Goal: Navigation & Orientation: Find specific page/section

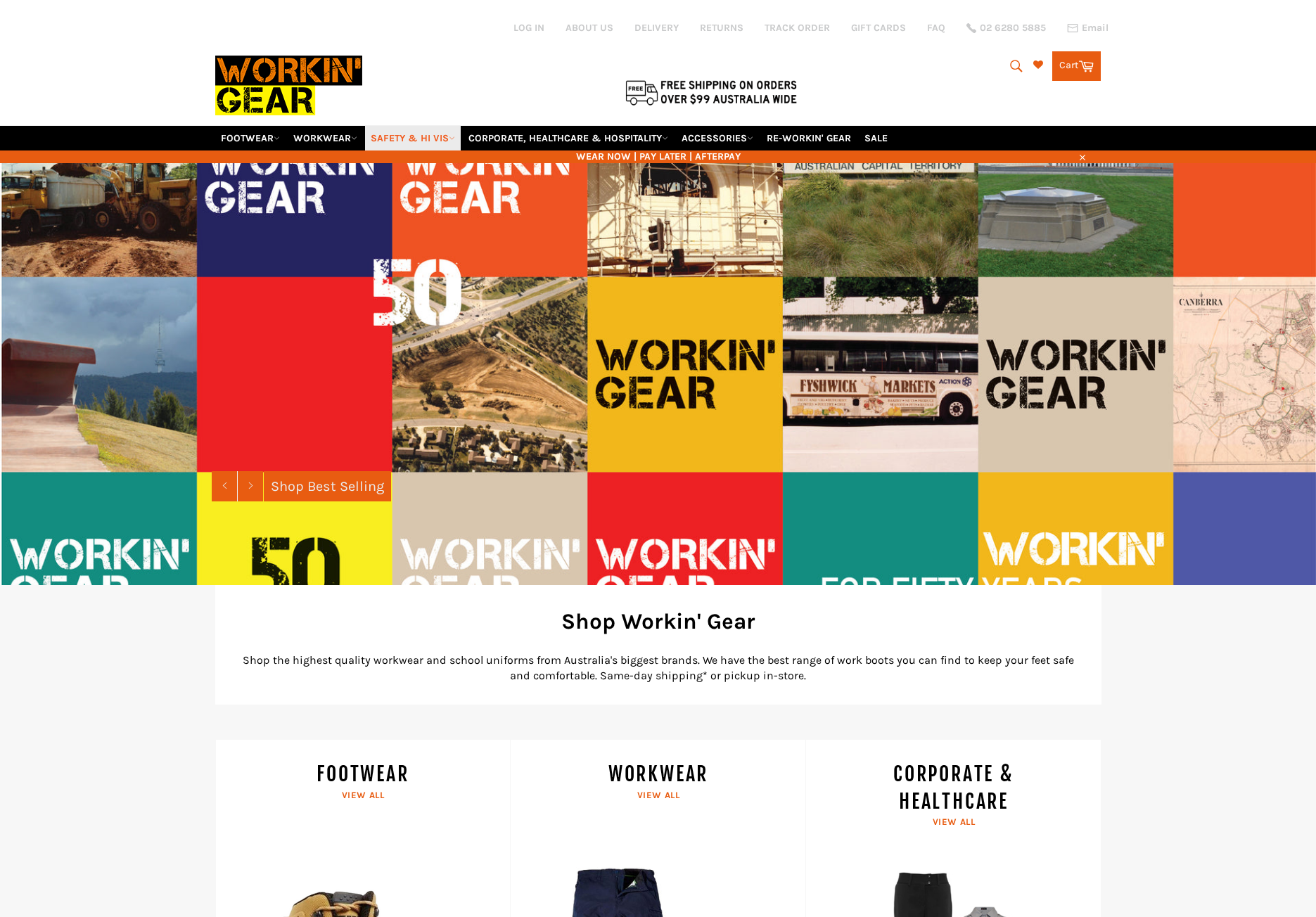
click at [420, 138] on link "SAFETY & HI VIS" at bounding box center [412, 138] width 95 height 25
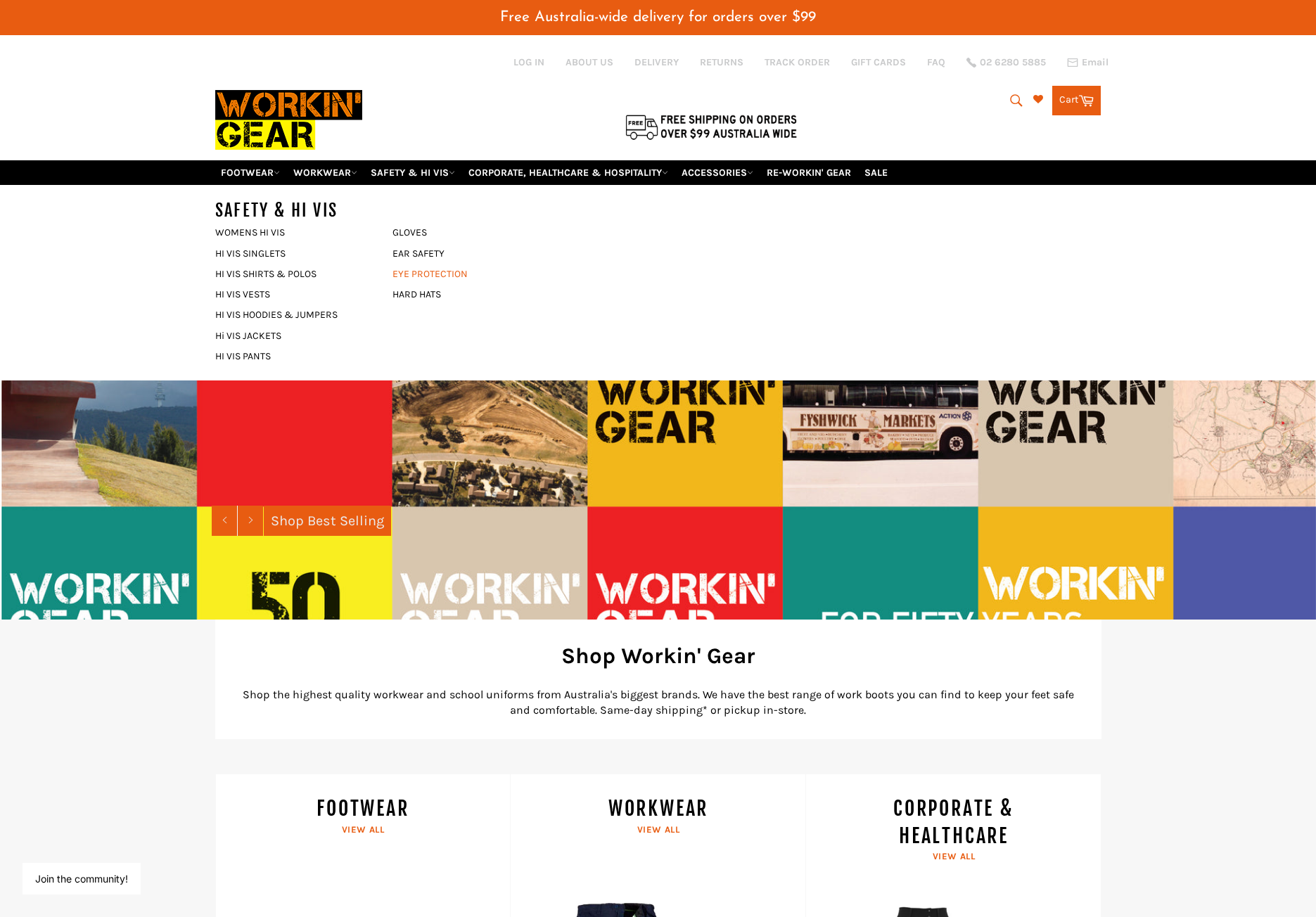
click at [420, 281] on link "EYE PROTECTION" at bounding box center [470, 273] width 170 height 20
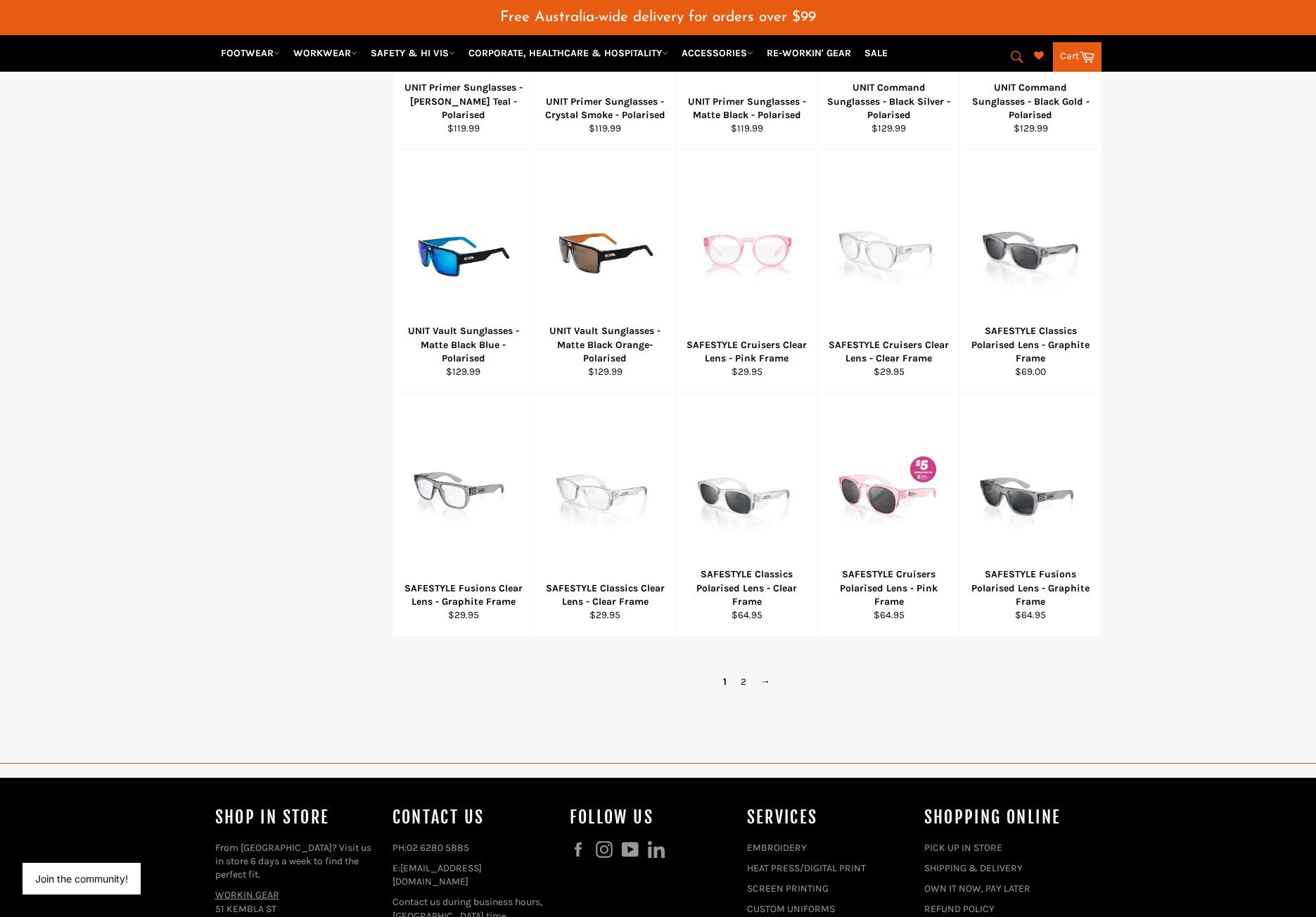
scroll to position [703, 0]
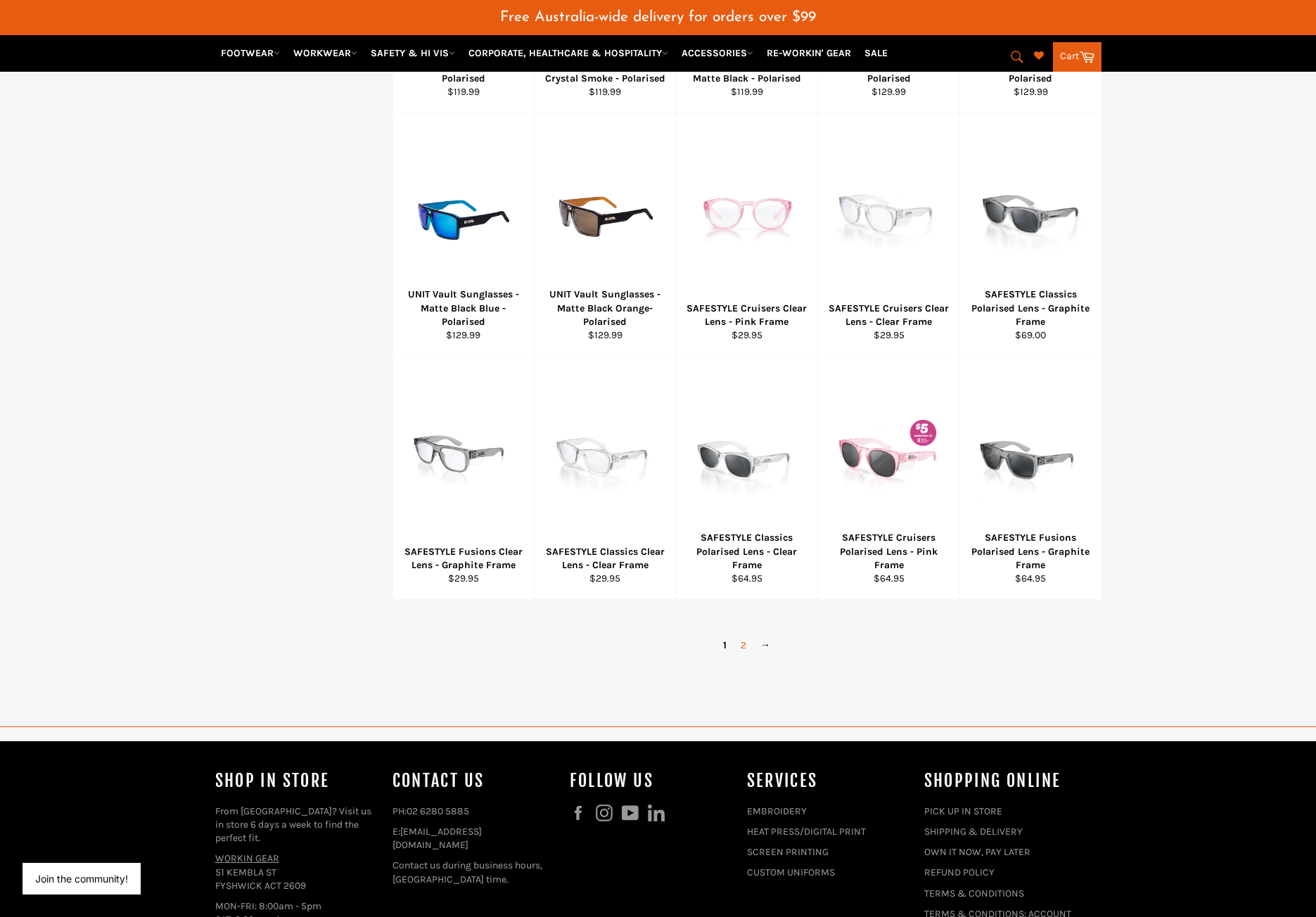
click at [744, 644] on link "2" at bounding box center [743, 645] width 19 height 20
